Goal: Transaction & Acquisition: Purchase product/service

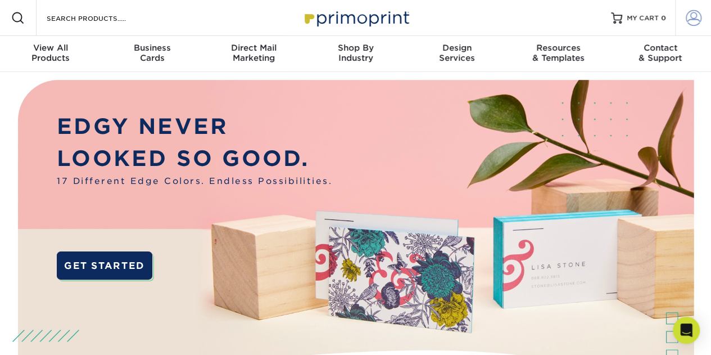
click at [693, 12] on span at bounding box center [693, 18] width 16 height 16
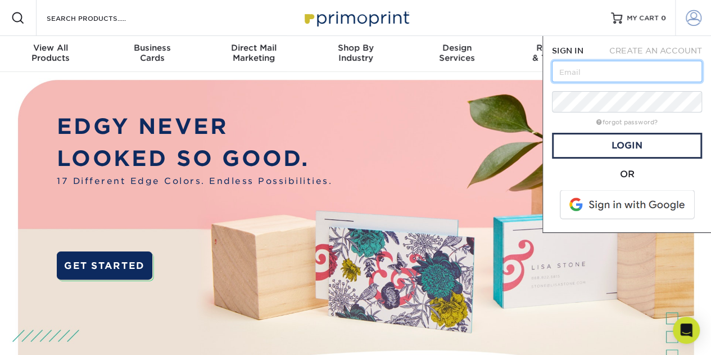
type input "[EMAIL_ADDRESS][DOMAIN_NAME]"
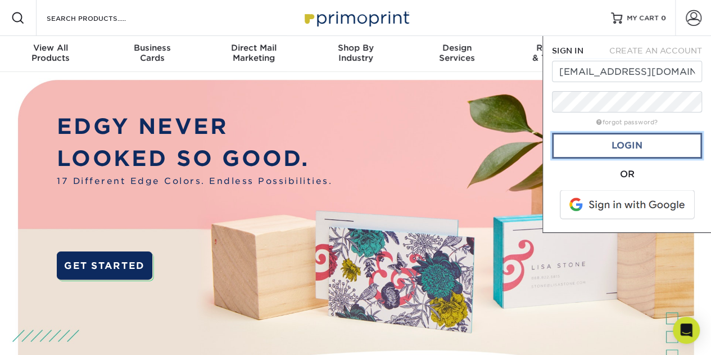
click at [601, 151] on link "Login" at bounding box center [627, 146] width 150 height 26
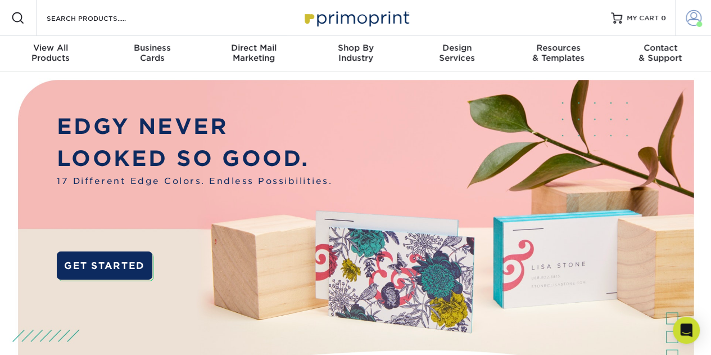
click at [696, 22] on span at bounding box center [699, 24] width 6 height 6
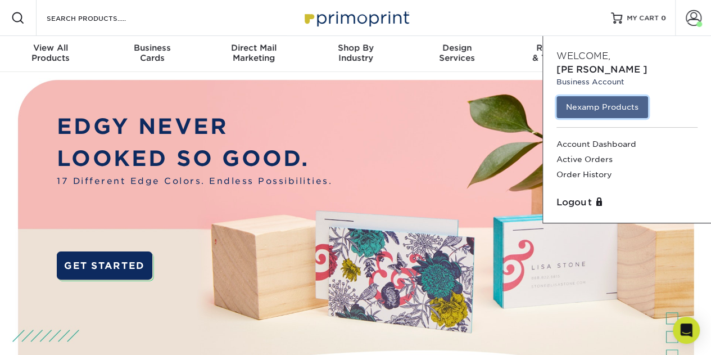
click at [615, 96] on link "Nexamp Products" at bounding box center [602, 106] width 92 height 21
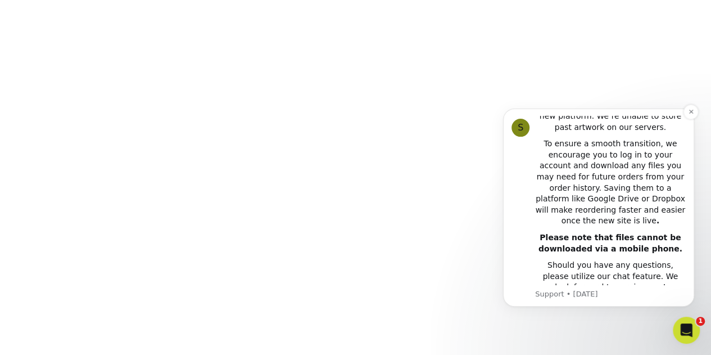
scroll to position [252, 0]
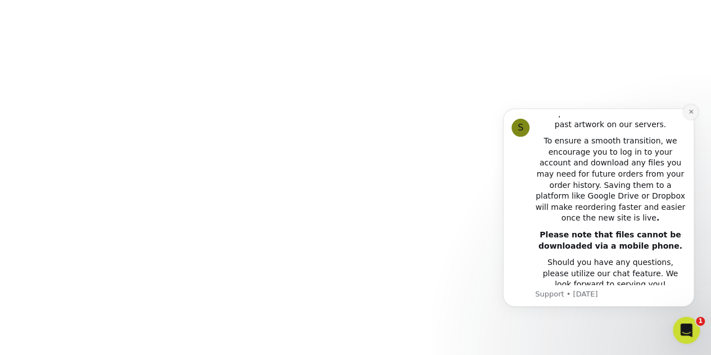
click at [689, 109] on icon "Dismiss notification" at bounding box center [691, 111] width 6 height 6
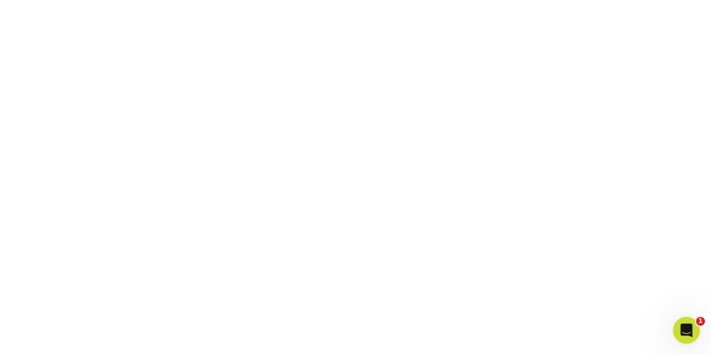
scroll to position [348, 0]
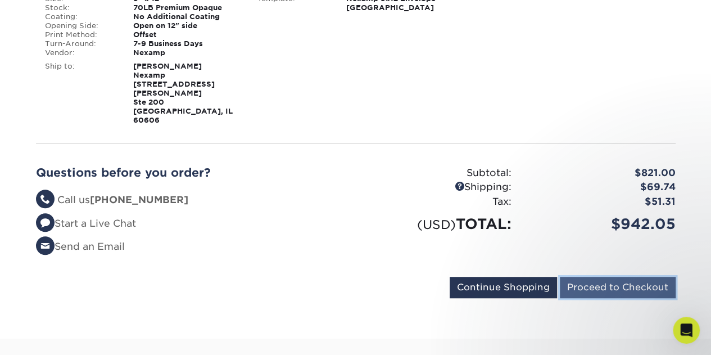
click at [604, 276] on input "Proceed to Checkout" at bounding box center [618, 286] width 116 height 21
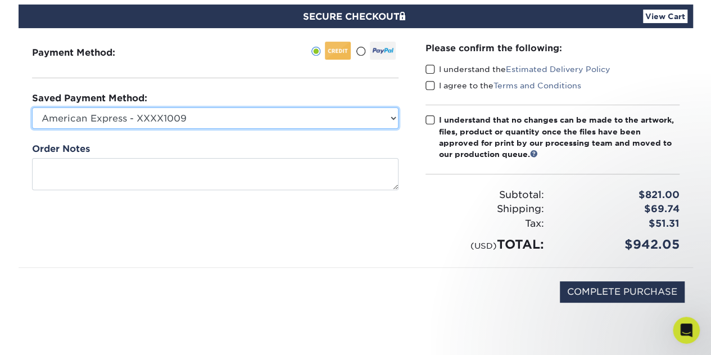
click at [389, 120] on select "American Express - XXXX1009 American Express - XXXX2007 New Credit Card" at bounding box center [215, 117] width 366 height 21
click at [396, 110] on select "American Express - XXXX1009 American Express - XXXX2007 New Credit Card" at bounding box center [215, 117] width 366 height 21
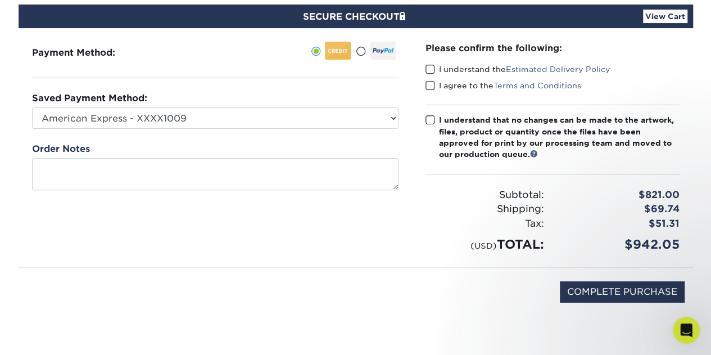
click at [417, 233] on div "Please confirm the following: I understand the Estimated Delivery Policy I agre…" at bounding box center [552, 147] width 281 height 239
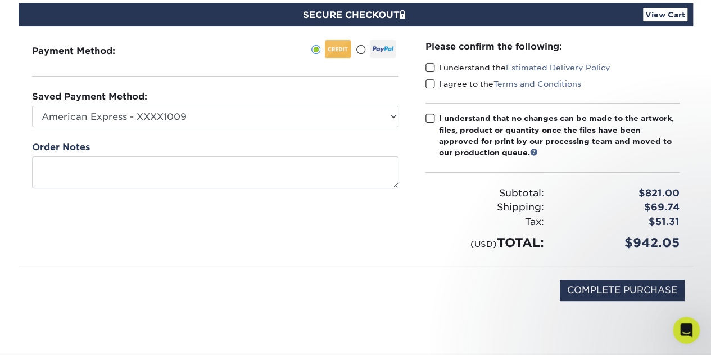
scroll to position [110, 0]
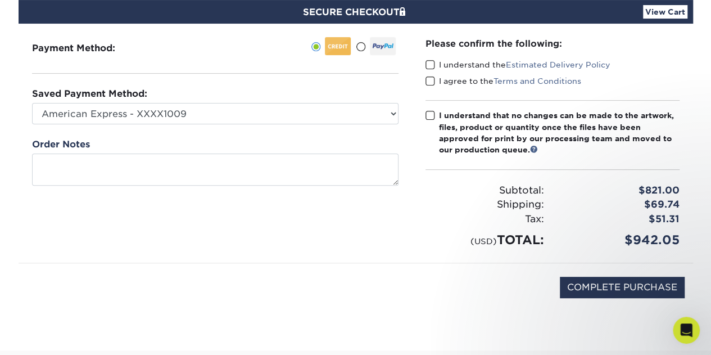
click at [425, 62] on span at bounding box center [430, 65] width 10 height 11
click at [0, 0] on input "I understand the Estimated Delivery Policy" at bounding box center [0, 0] width 0 height 0
click at [428, 84] on span at bounding box center [430, 81] width 10 height 11
click at [0, 0] on input "I agree to the Terms and Conditions" at bounding box center [0, 0] width 0 height 0
click at [431, 114] on span at bounding box center [430, 115] width 10 height 11
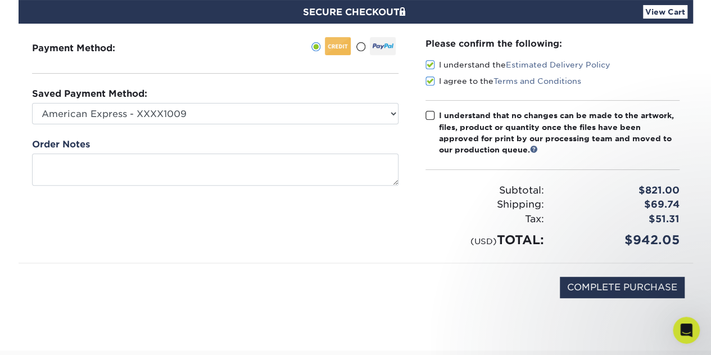
click at [0, 0] on input "I understand that no changes can be made to the artwork, files, product or quan…" at bounding box center [0, 0] width 0 height 0
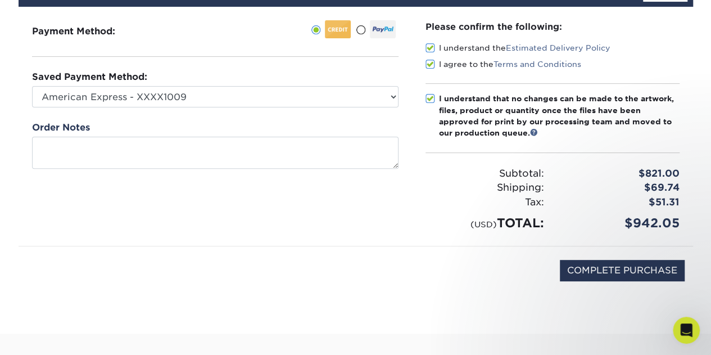
scroll to position [128, 0]
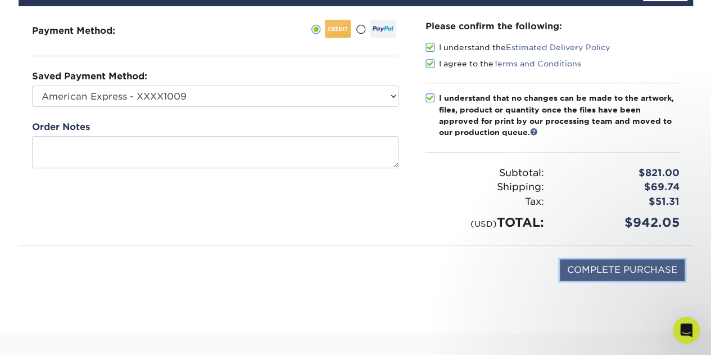
click at [588, 265] on input "COMPLETE PURCHASE" at bounding box center [622, 269] width 125 height 21
type input "PROCESSING, PLEASE WAIT..."
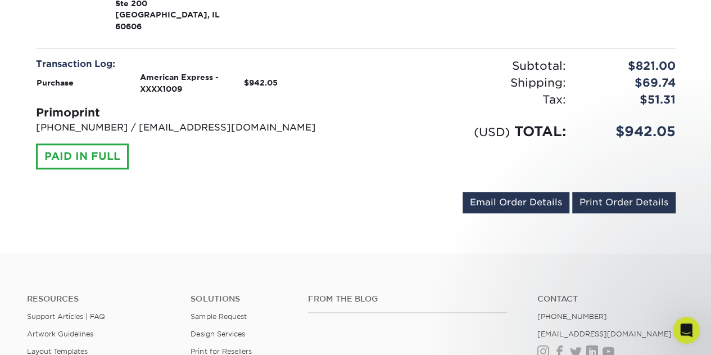
scroll to position [472, 0]
